Goal: Book appointment/travel/reservation

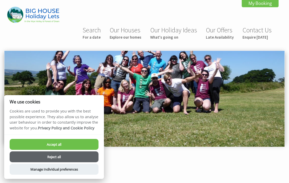
click at [66, 146] on button "Accept all" at bounding box center [54, 144] width 89 height 11
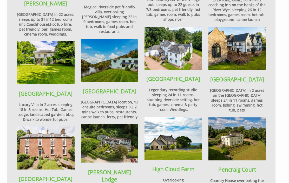
scroll to position [421, 0]
click at [115, 88] on strong "[GEOGRAPHIC_DATA]" at bounding box center [110, 91] width 54 height 7
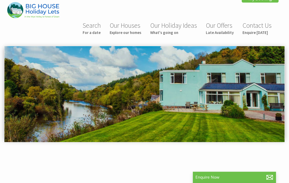
scroll to position [5, 0]
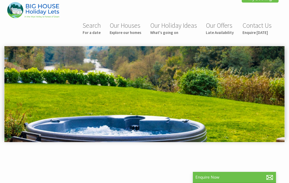
click at [210, 95] on img at bounding box center [144, 94] width 280 height 96
click at [205, 92] on img at bounding box center [144, 94] width 280 height 96
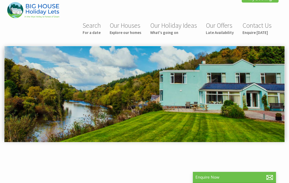
scroll to position [0, 0]
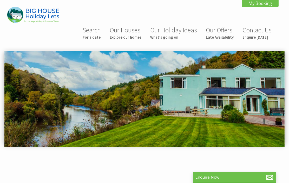
click at [129, 35] on small "Explore our homes" at bounding box center [126, 37] width 32 height 5
